Goal: Transaction & Acquisition: Purchase product/service

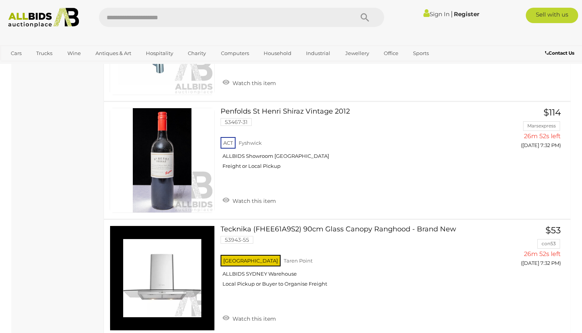
scroll to position [5736, 0]
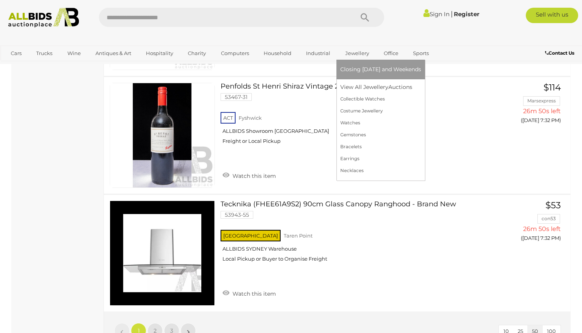
click at [309, 72] on span "Closing [DATE] and Weekends" at bounding box center [380, 69] width 81 height 7
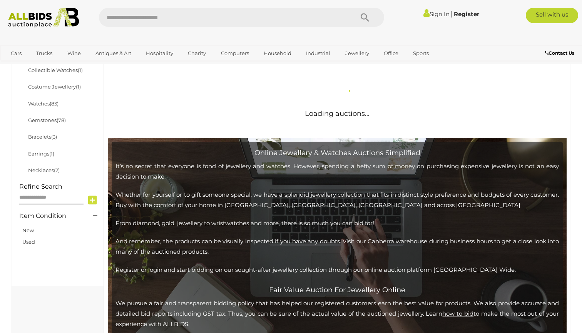
scroll to position [234, 0]
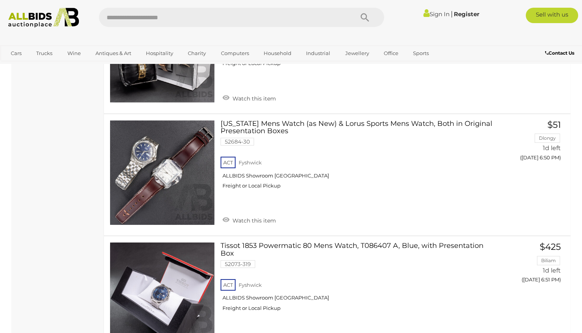
scroll to position [1999, 0]
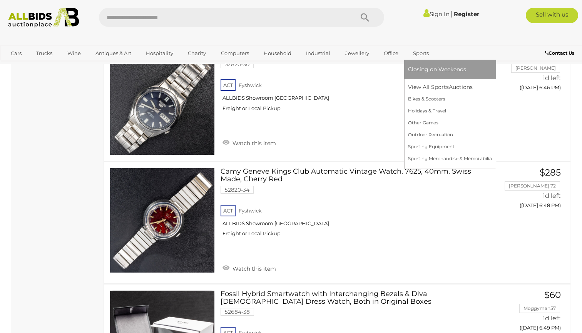
click at [412, 73] on link "Closing on Weekends" at bounding box center [450, 70] width 84 height 12
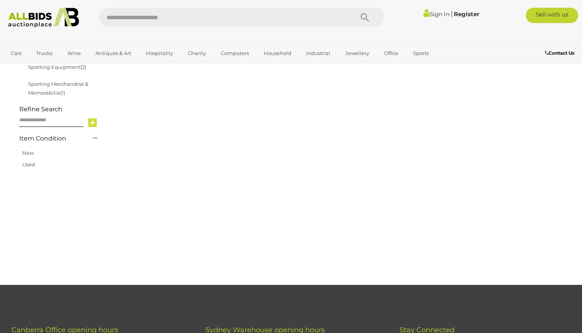
scroll to position [208, 0]
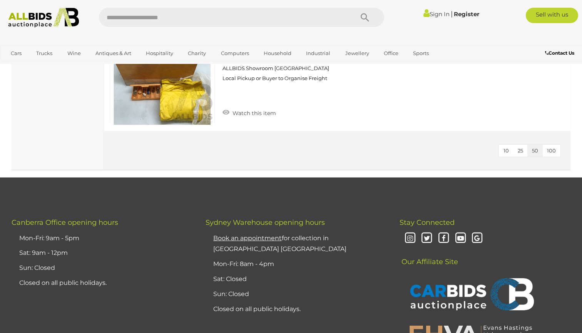
scroll to position [4219, 0]
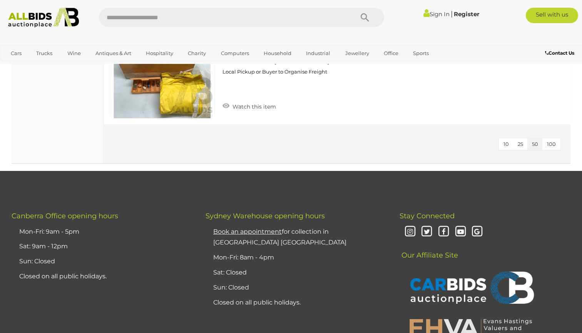
click at [557, 142] on button "100" at bounding box center [551, 144] width 18 height 12
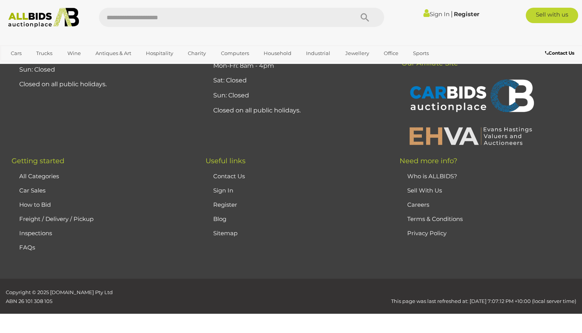
scroll to position [128, 0]
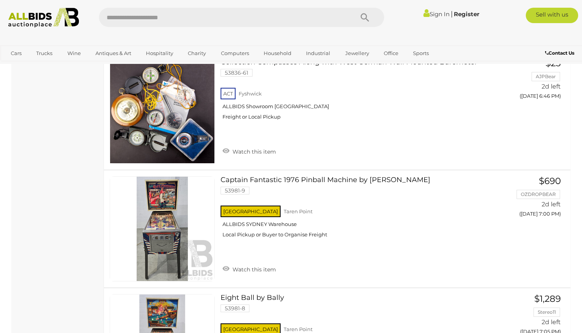
scroll to position [1074, 0]
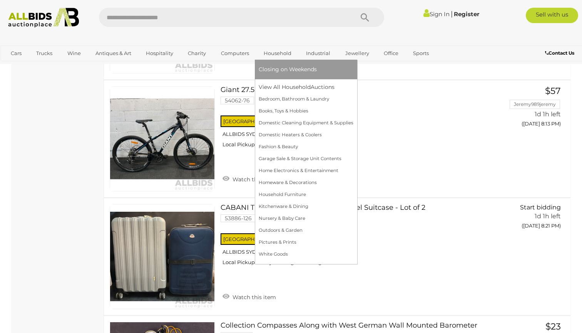
click at [272, 52] on link "Household" at bounding box center [278, 53] width 38 height 13
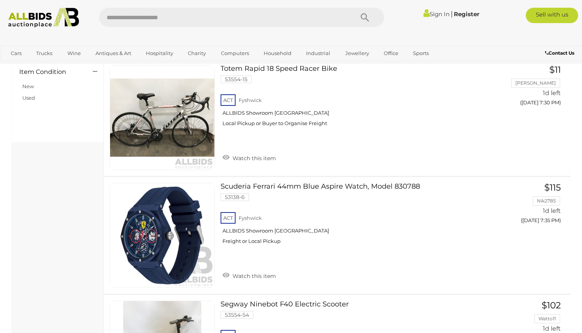
scroll to position [401, 0]
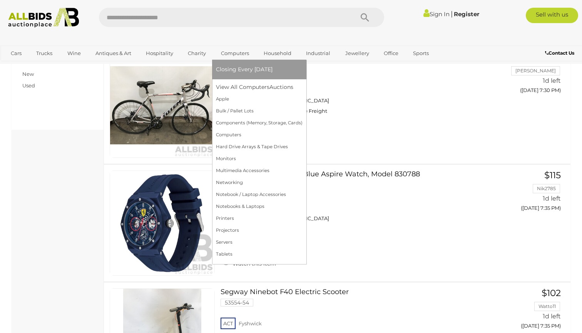
click at [236, 56] on link "Computers" at bounding box center [235, 53] width 38 height 13
click at [235, 72] on span "Closing Every [DATE]" at bounding box center [244, 69] width 57 height 7
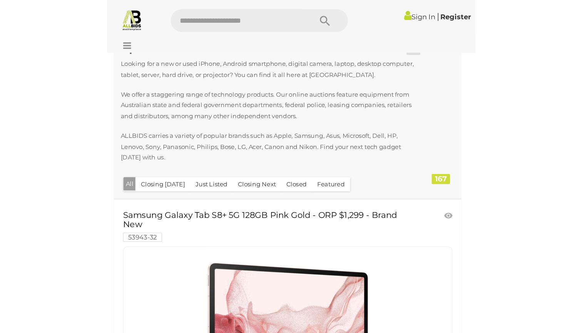
scroll to position [27, 0]
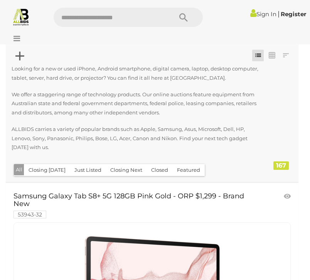
click at [133, 17] on input "text" at bounding box center [109, 17] width 111 height 19
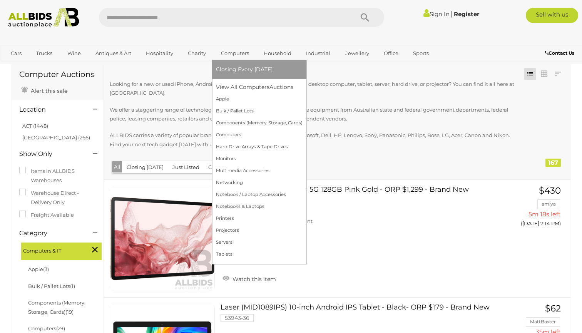
click at [238, 71] on span "Closing Every [DATE]" at bounding box center [244, 69] width 57 height 7
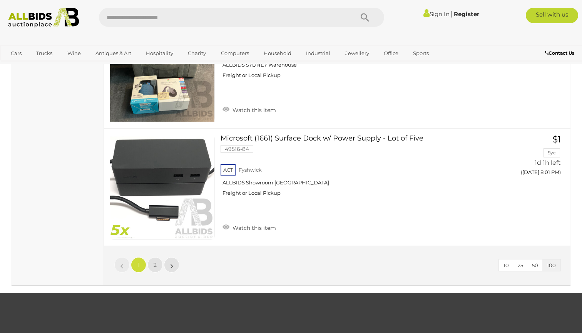
scroll to position [11982, 0]
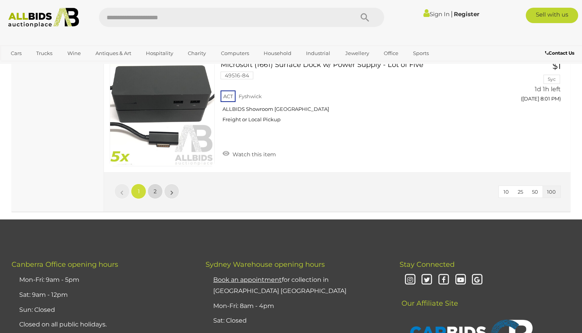
click at [155, 188] on span "2" at bounding box center [155, 191] width 3 height 7
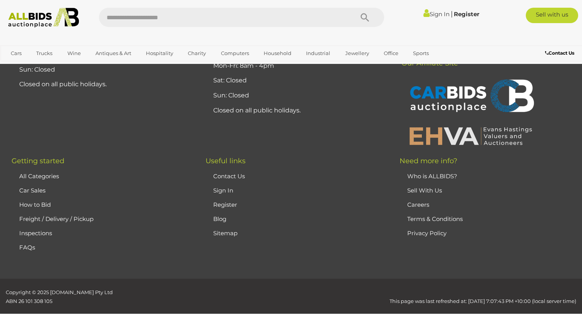
scroll to position [128, 0]
